Goal: Task Accomplishment & Management: Manage account settings

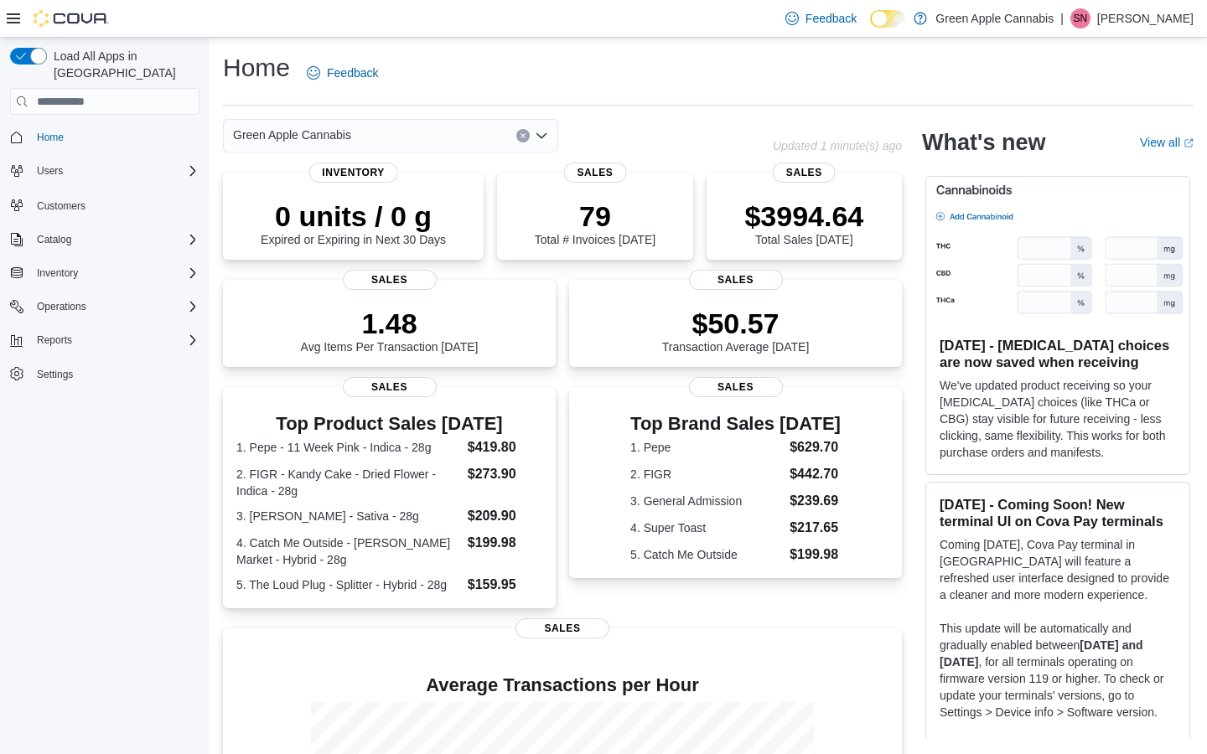
click at [173, 518] on div "Load All Apps in New Hub Home Users Customers Catalog Inventory Operations Repo…" at bounding box center [105, 400] width 210 height 724
click at [46, 334] on span "Reports" at bounding box center [54, 340] width 35 height 13
click at [60, 381] on span "Dashboards" at bounding box center [63, 387] width 67 height 13
click at [59, 131] on span "Home" at bounding box center [50, 137] width 27 height 13
click at [50, 131] on span "Home" at bounding box center [50, 137] width 27 height 13
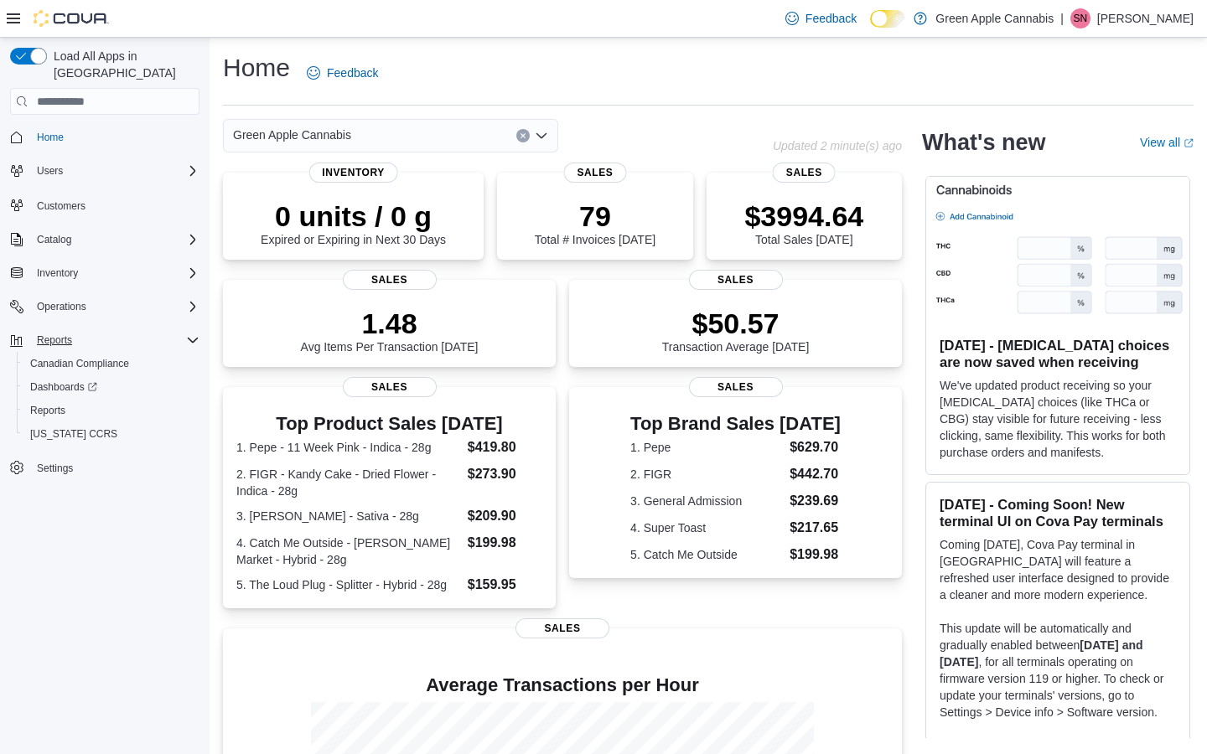
click at [8, 14] on icon at bounding box center [13, 18] width 13 height 10
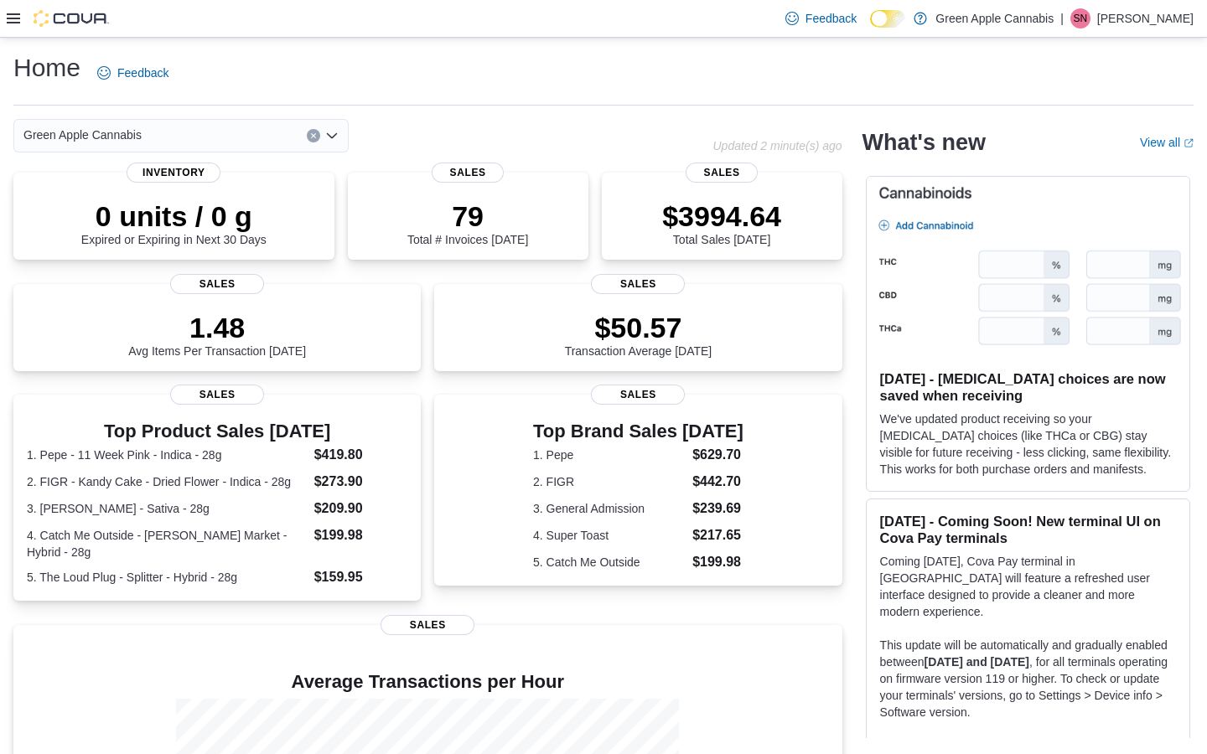
click at [10, 19] on icon at bounding box center [13, 18] width 13 height 13
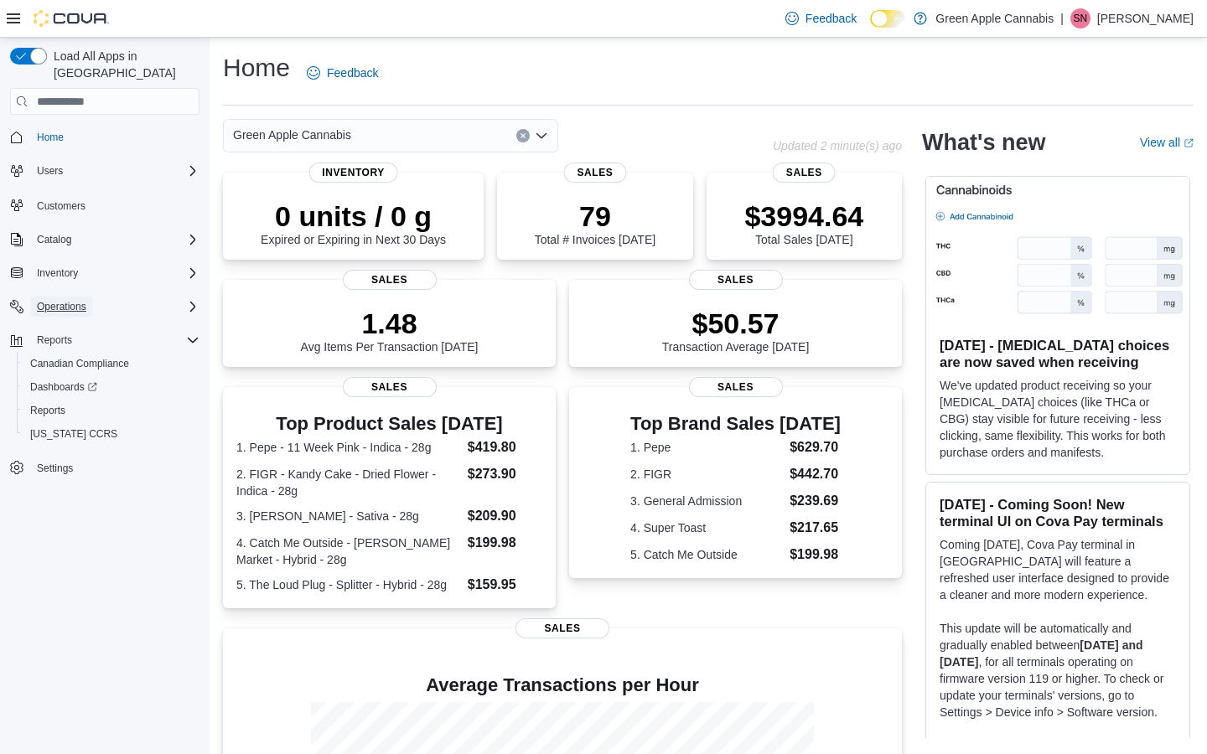
click at [78, 300] on span "Operations" at bounding box center [61, 306] width 49 height 13
click at [80, 324] on span "Cash Management" at bounding box center [72, 330] width 85 height 13
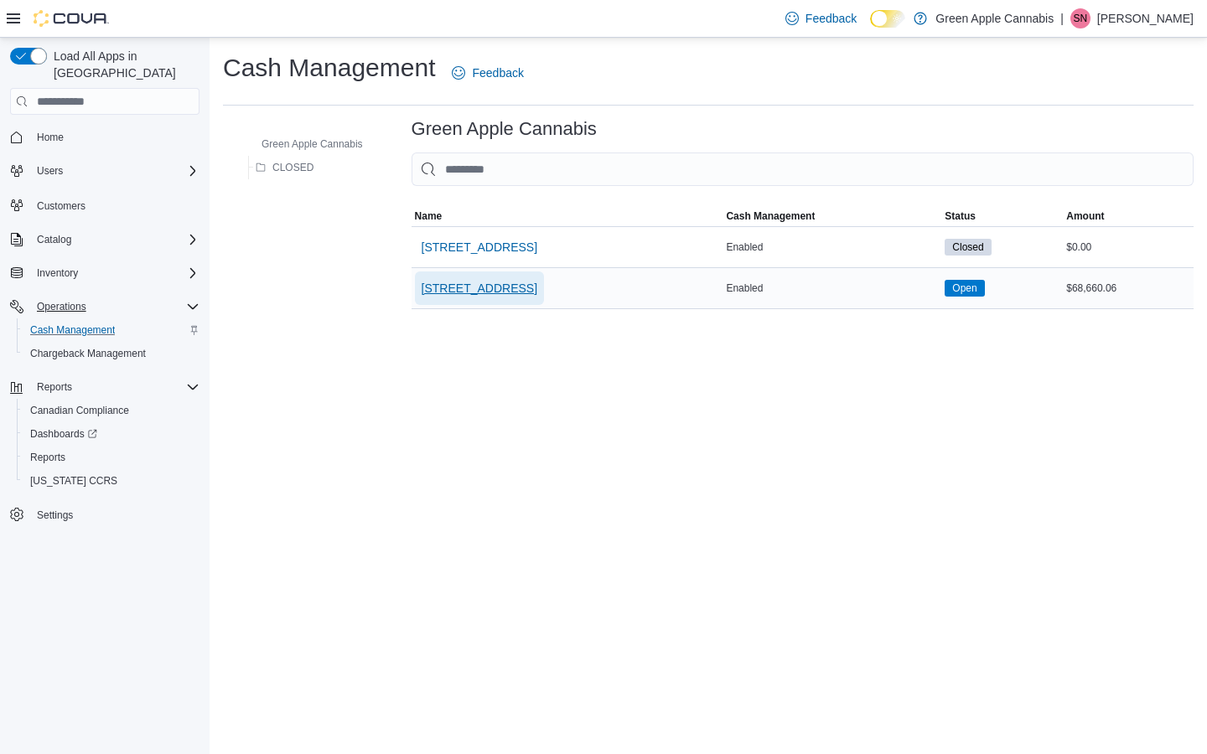
click at [519, 292] on span "[STREET_ADDRESS]" at bounding box center [480, 288] width 116 height 17
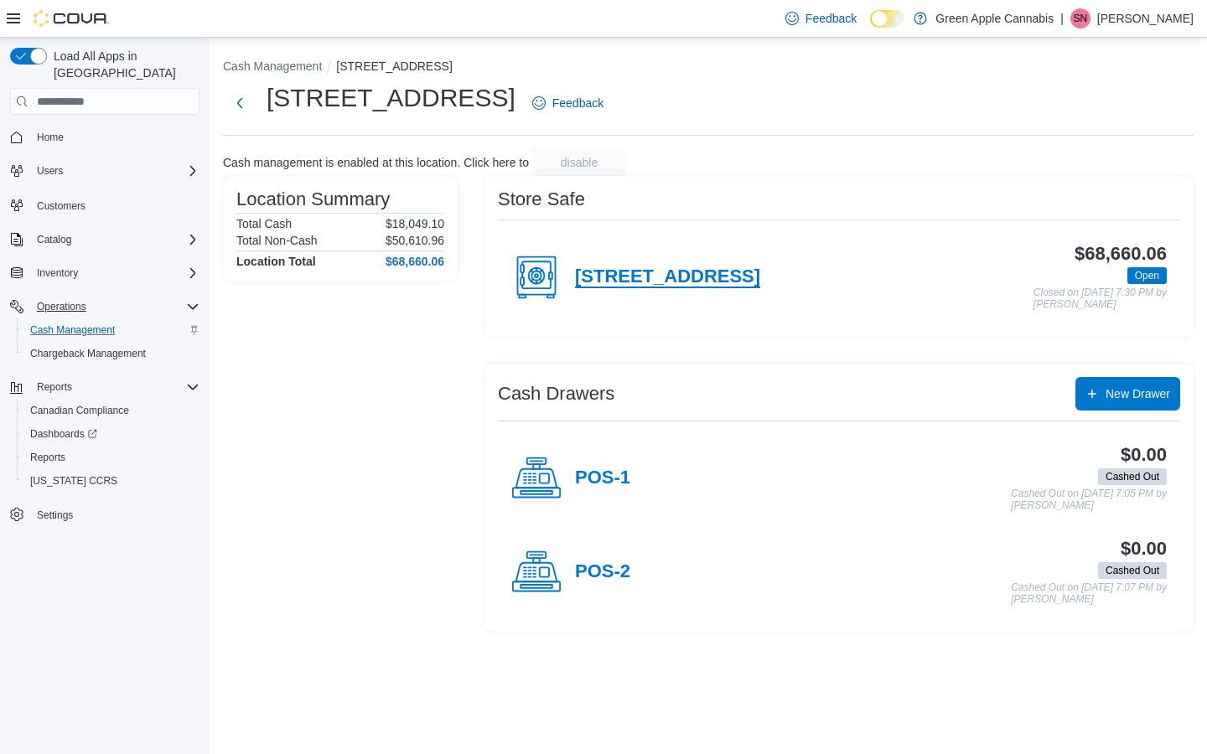
click at [741, 279] on h4 "[STREET_ADDRESS]" at bounding box center [667, 278] width 185 height 22
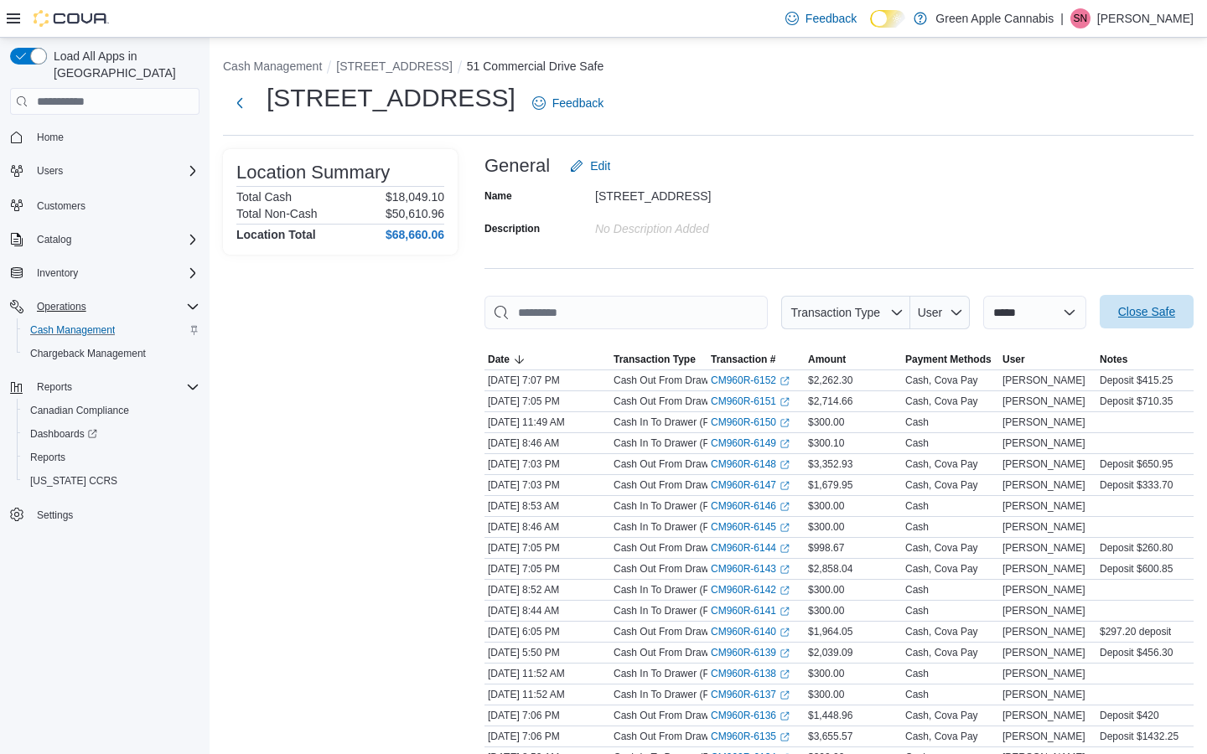
click at [1143, 310] on span "Close Safe" at bounding box center [1146, 311] width 57 height 17
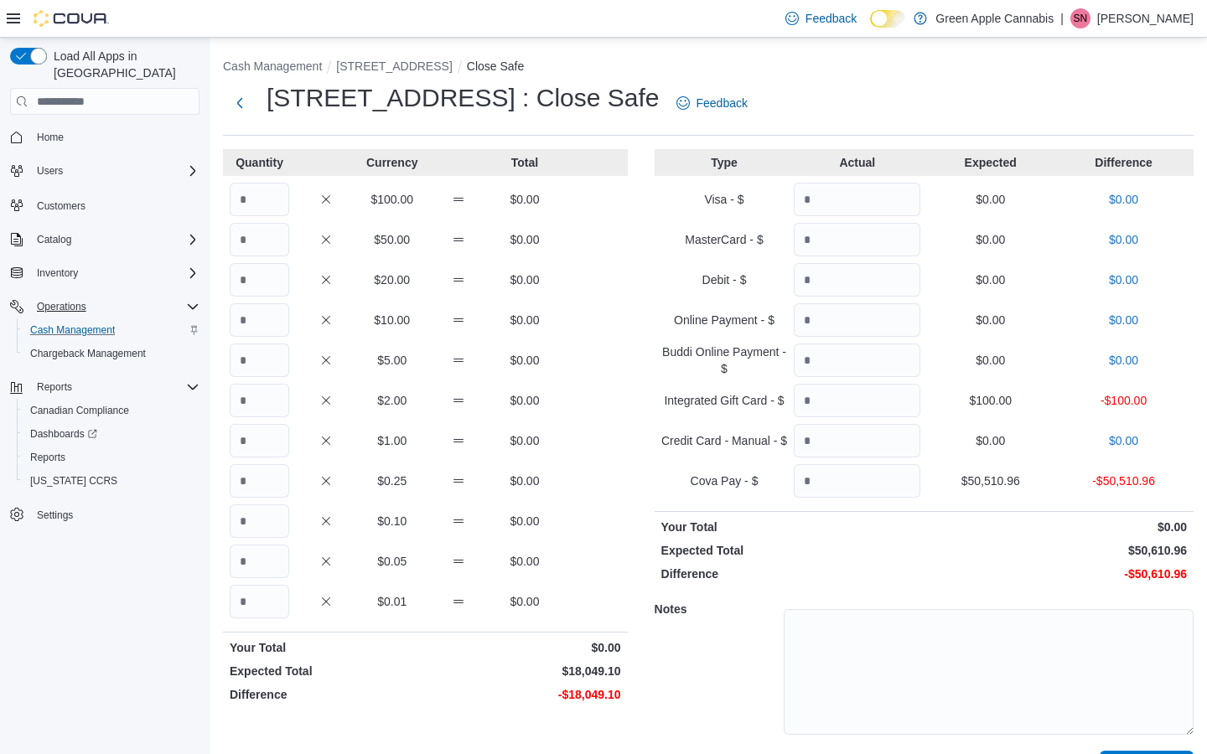
scroll to position [44, 0]
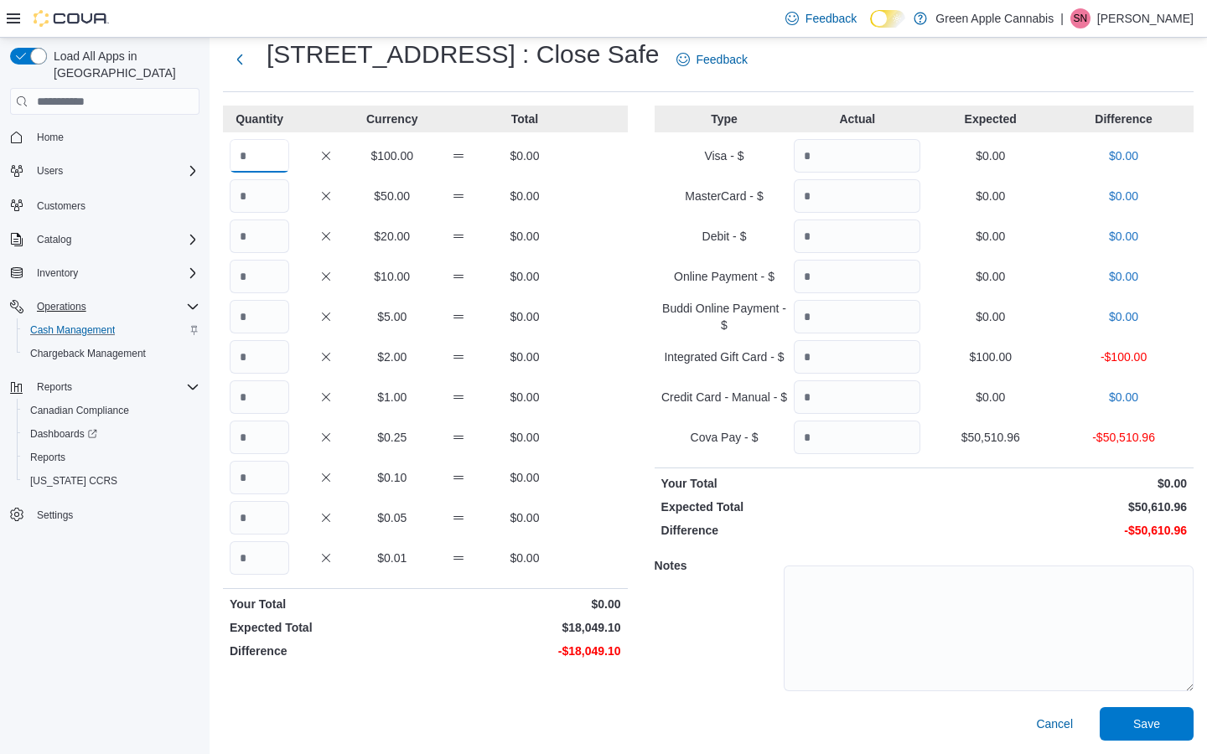
click at [241, 155] on input "Quantity" at bounding box center [260, 156] width 60 height 34
type input "***"
click at [266, 234] on input "Quantity" at bounding box center [260, 237] width 60 height 34
type input "*"
click at [274, 322] on input "Quantity" at bounding box center [260, 317] width 60 height 34
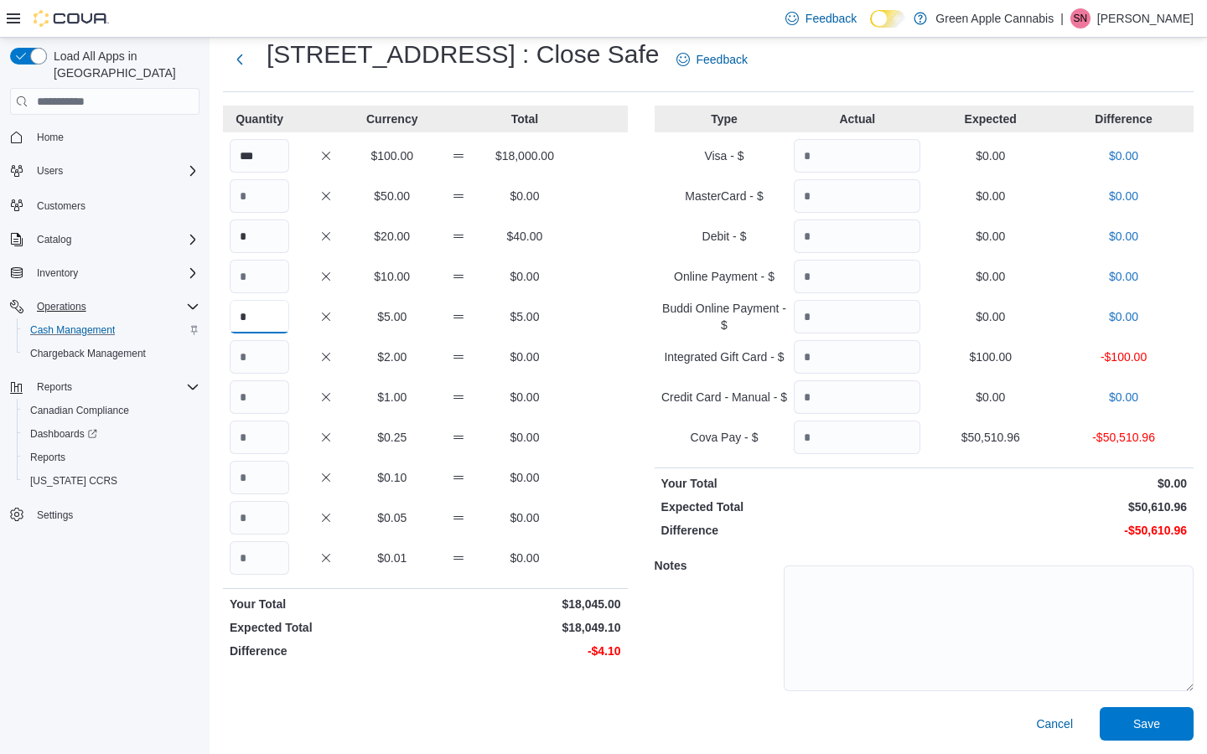
type input "*"
click at [261, 404] on input "Quantity" at bounding box center [260, 398] width 60 height 34
type input "*"
click at [278, 562] on input "Quantity" at bounding box center [260, 558] width 60 height 34
type input "**"
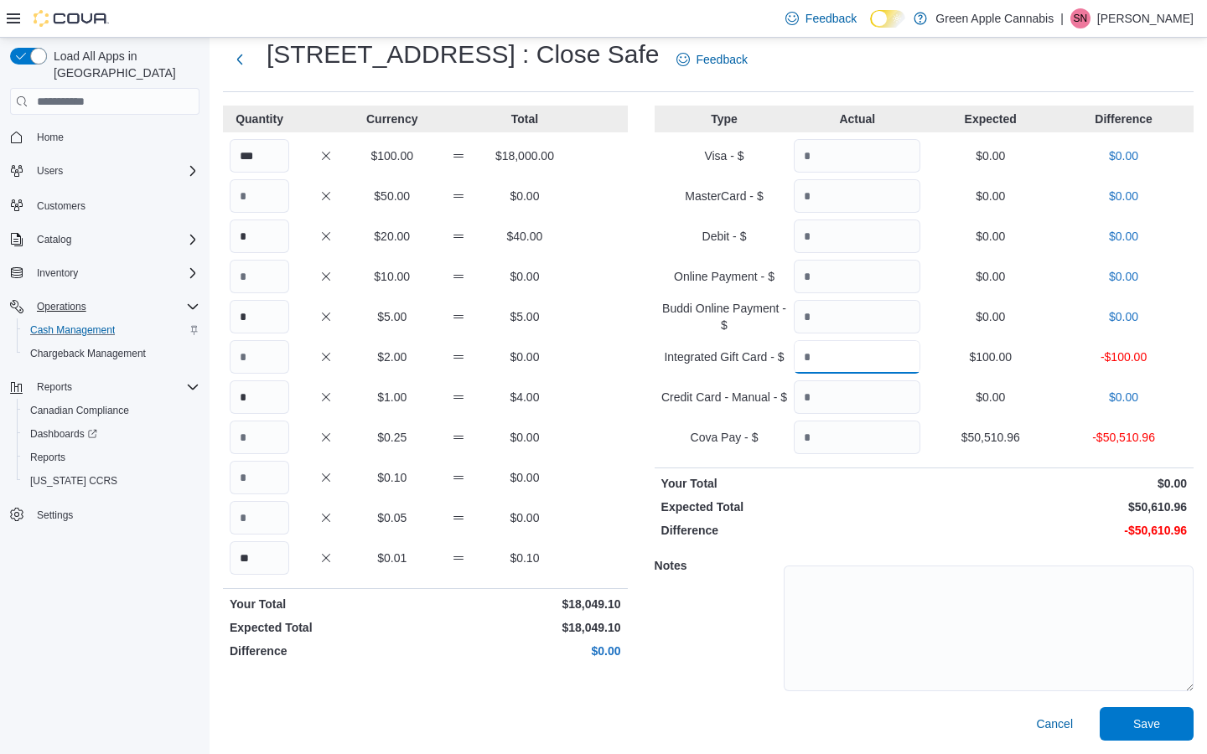
click at [816, 362] on input "Quantity" at bounding box center [857, 357] width 127 height 34
type input "***"
click at [808, 445] on input "Quantity" at bounding box center [857, 438] width 127 height 34
type input "********"
click at [1139, 727] on span "Save" at bounding box center [1146, 723] width 27 height 17
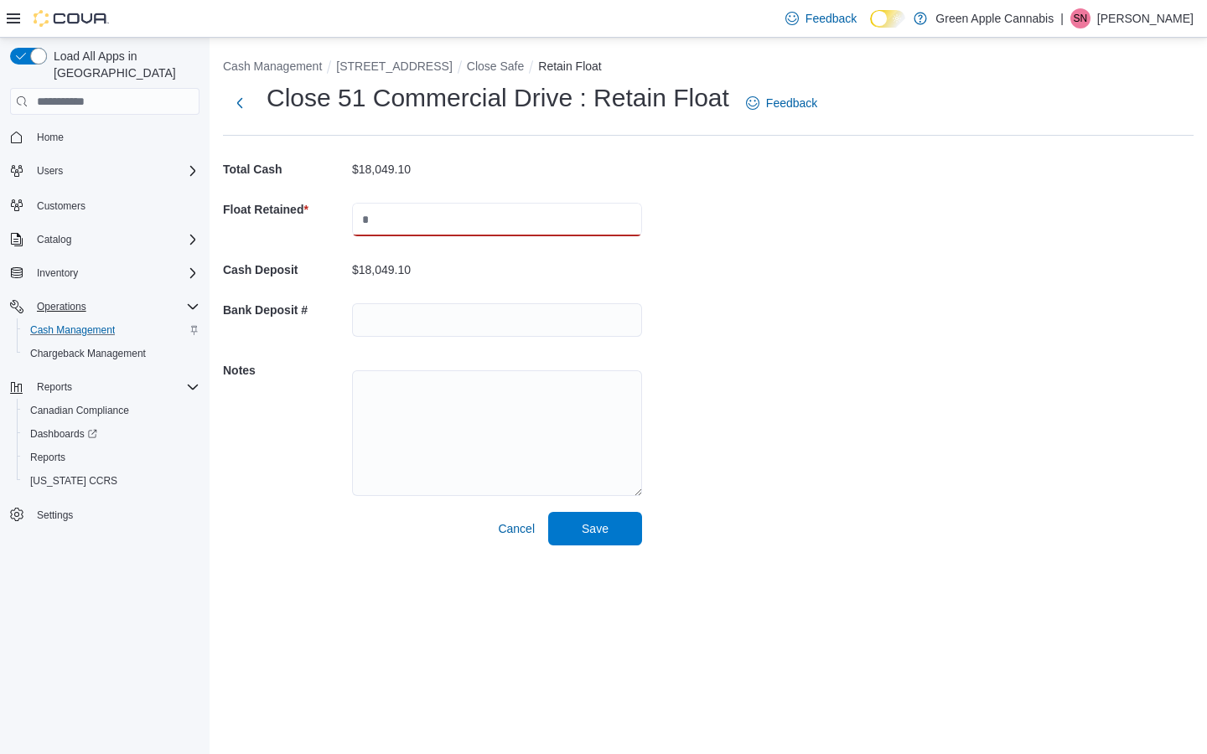
click at [396, 221] on input "text" at bounding box center [497, 220] width 290 height 34
type input "****"
click at [318, 514] on div "Cancel Save" at bounding box center [432, 529] width 419 height 34
click at [594, 526] on span "Save" at bounding box center [595, 528] width 27 height 17
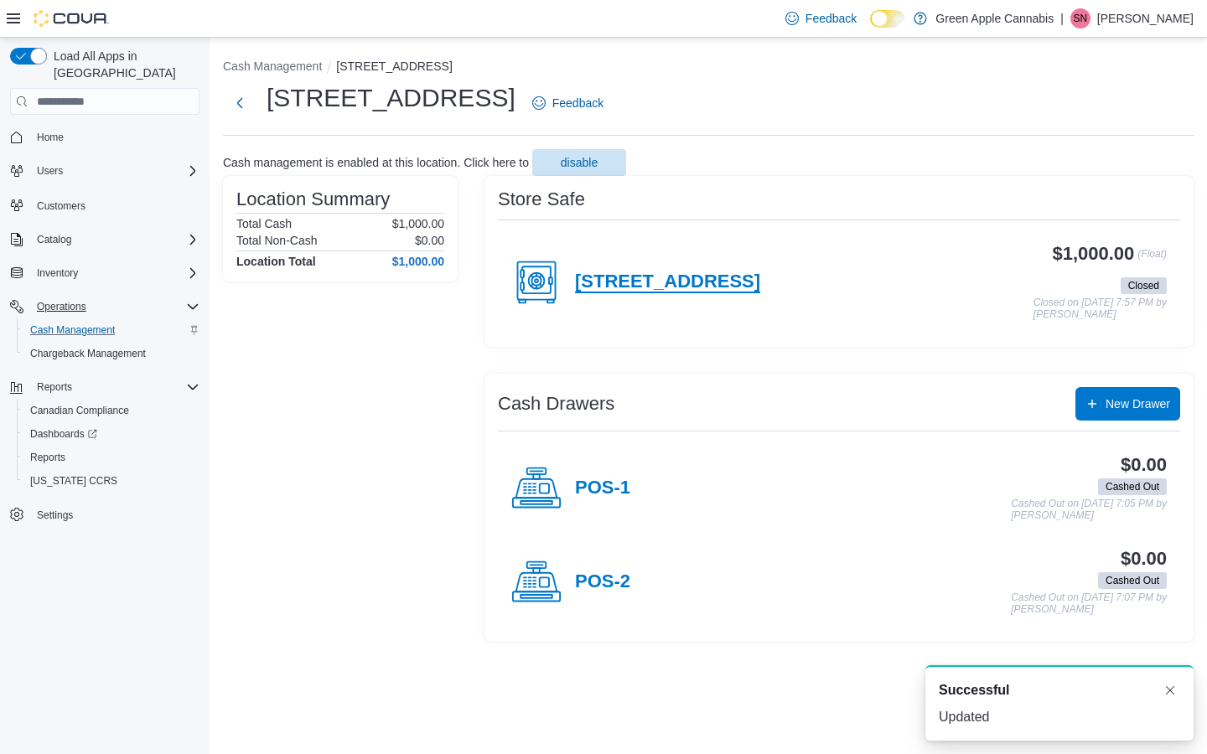
click at [645, 282] on h4 "[STREET_ADDRESS]" at bounding box center [667, 283] width 185 height 22
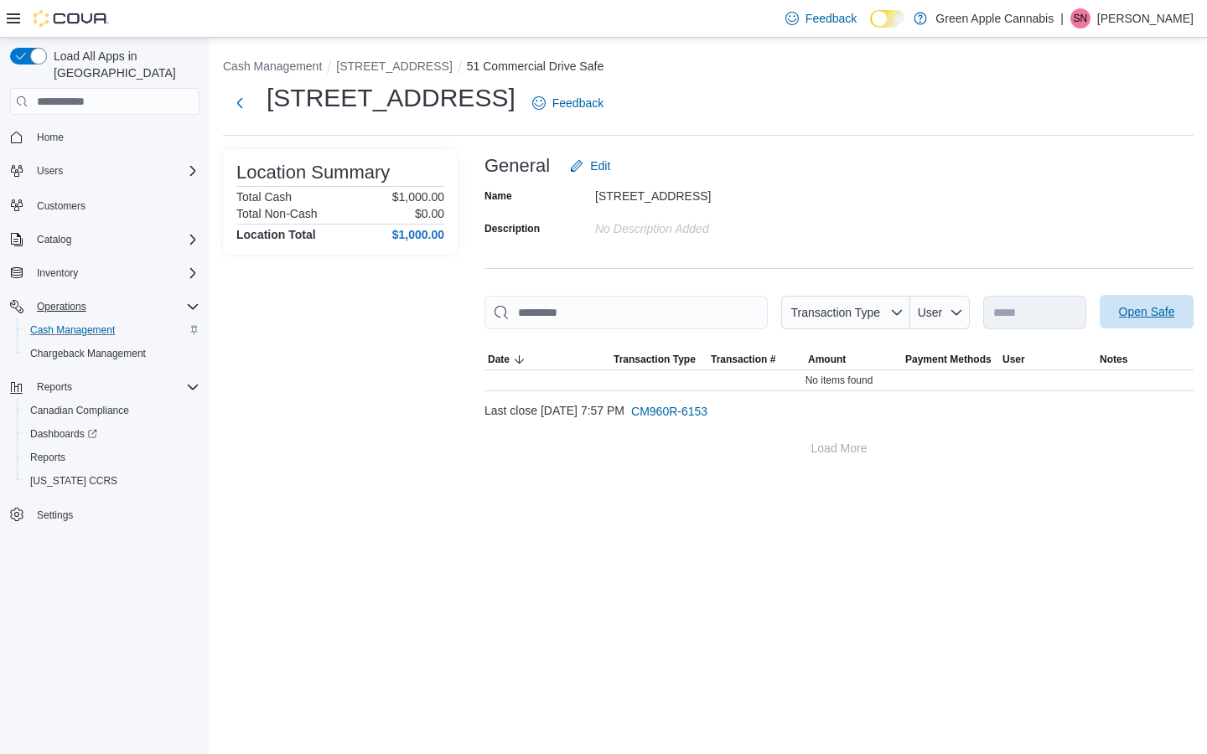
click at [1147, 309] on span "Open Safe" at bounding box center [1147, 311] width 56 height 17
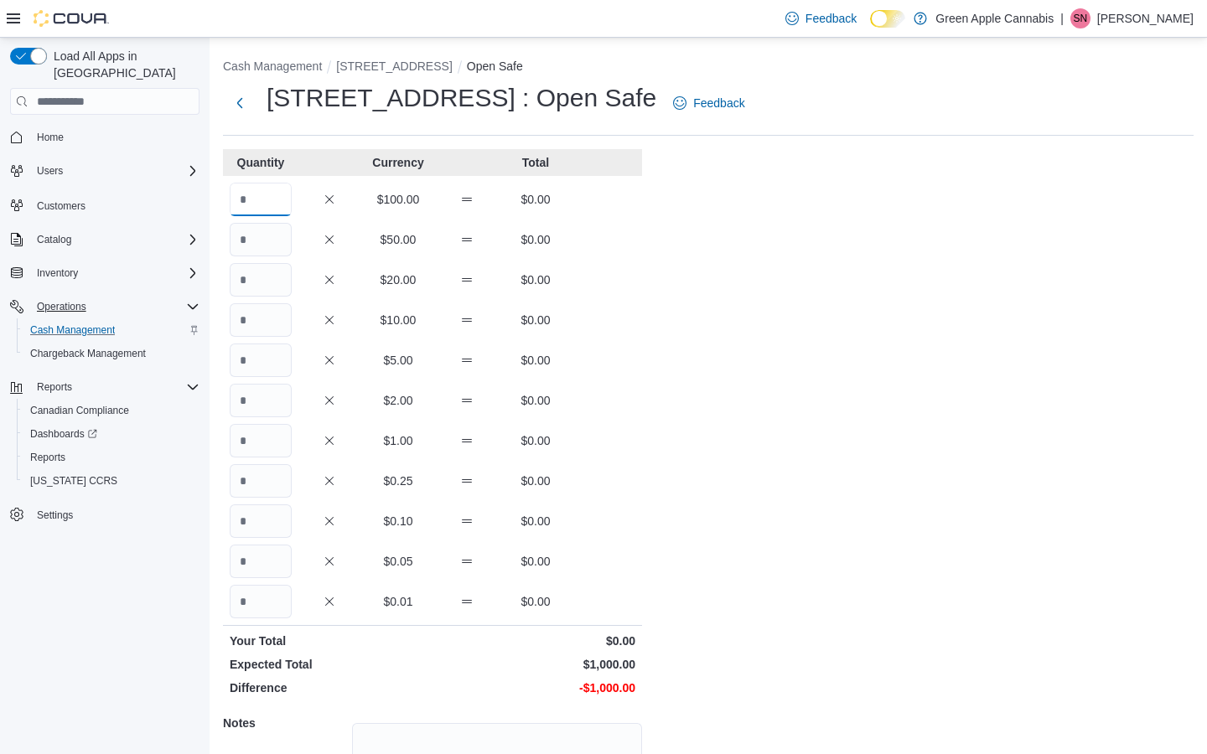
click at [257, 201] on input "Quantity" at bounding box center [261, 200] width 62 height 34
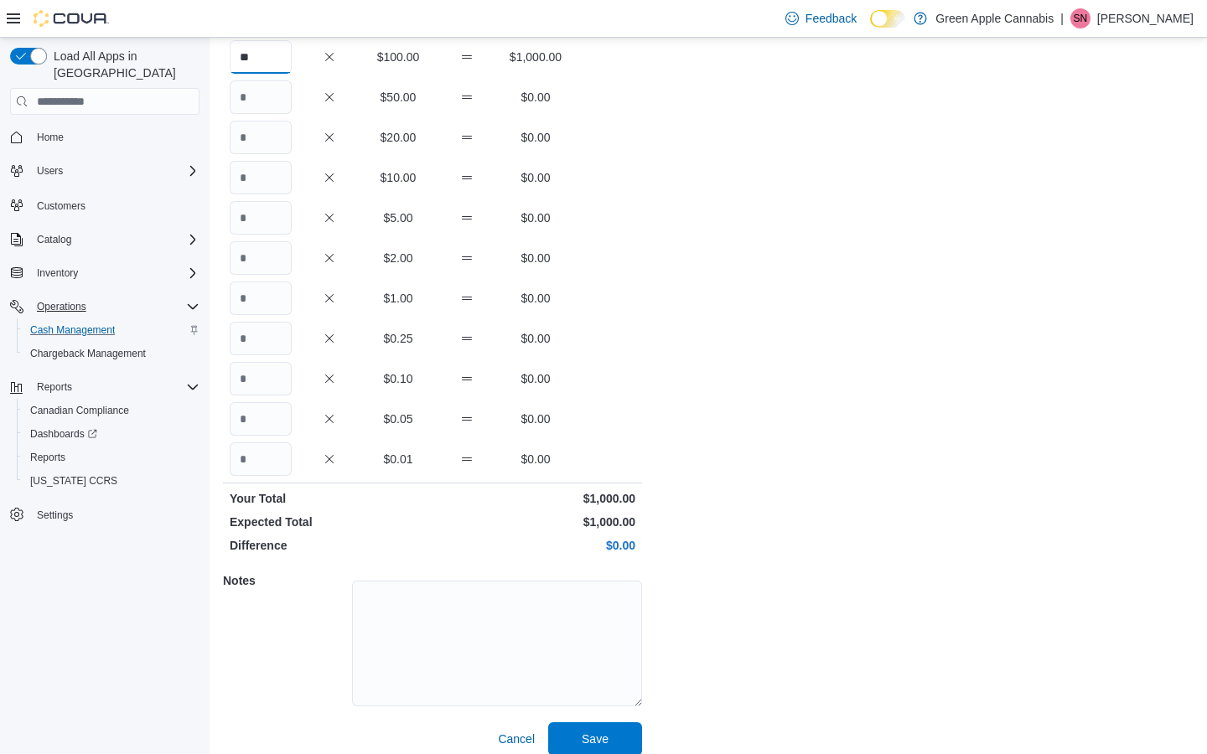
scroll to position [158, 0]
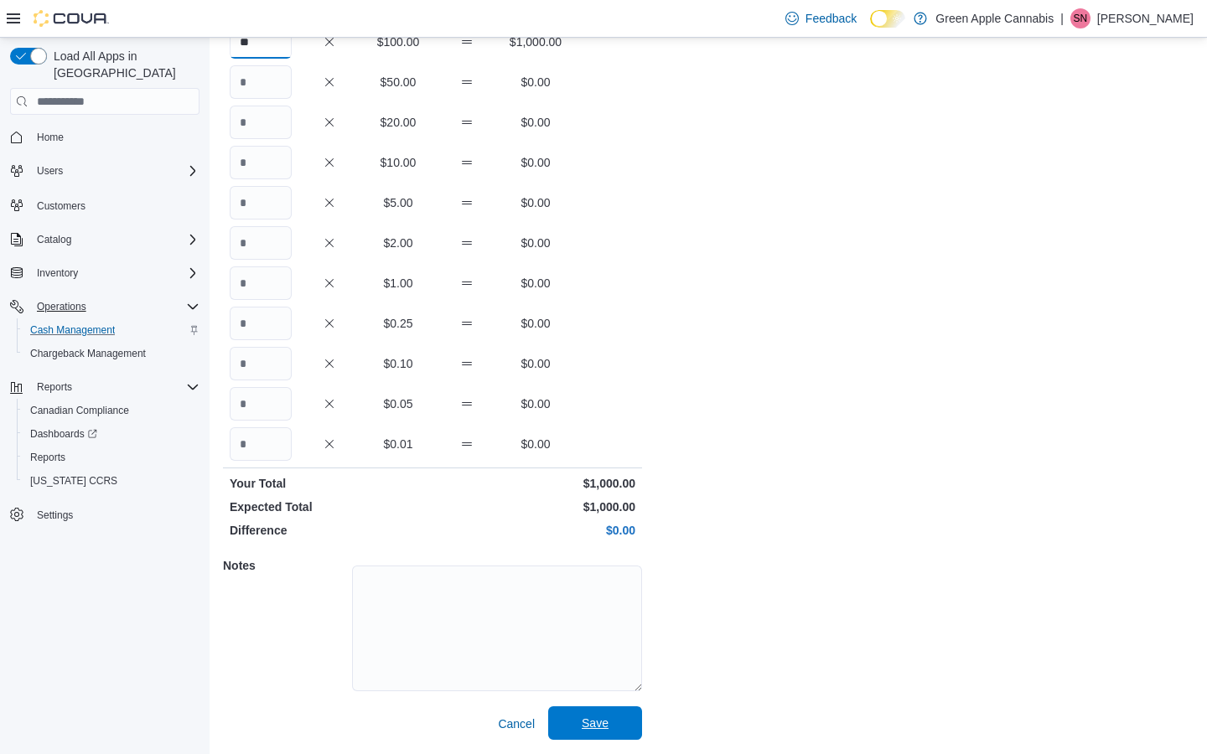
type input "**"
click at [610, 727] on span "Save" at bounding box center [595, 724] width 74 height 34
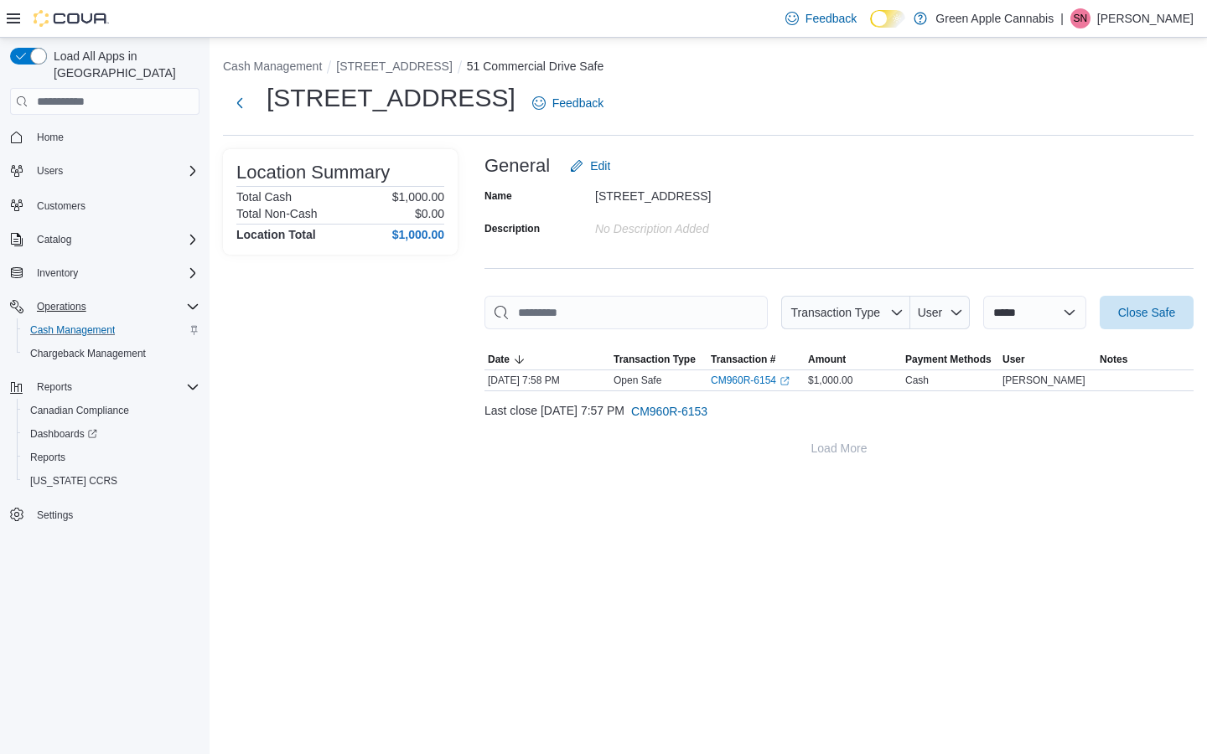
click at [1152, 15] on p "[PERSON_NAME]" at bounding box center [1145, 18] width 96 height 20
click at [1088, 165] on span "Sign Out" at bounding box center [1085, 163] width 45 height 17
